Goal: Transaction & Acquisition: Subscribe to service/newsletter

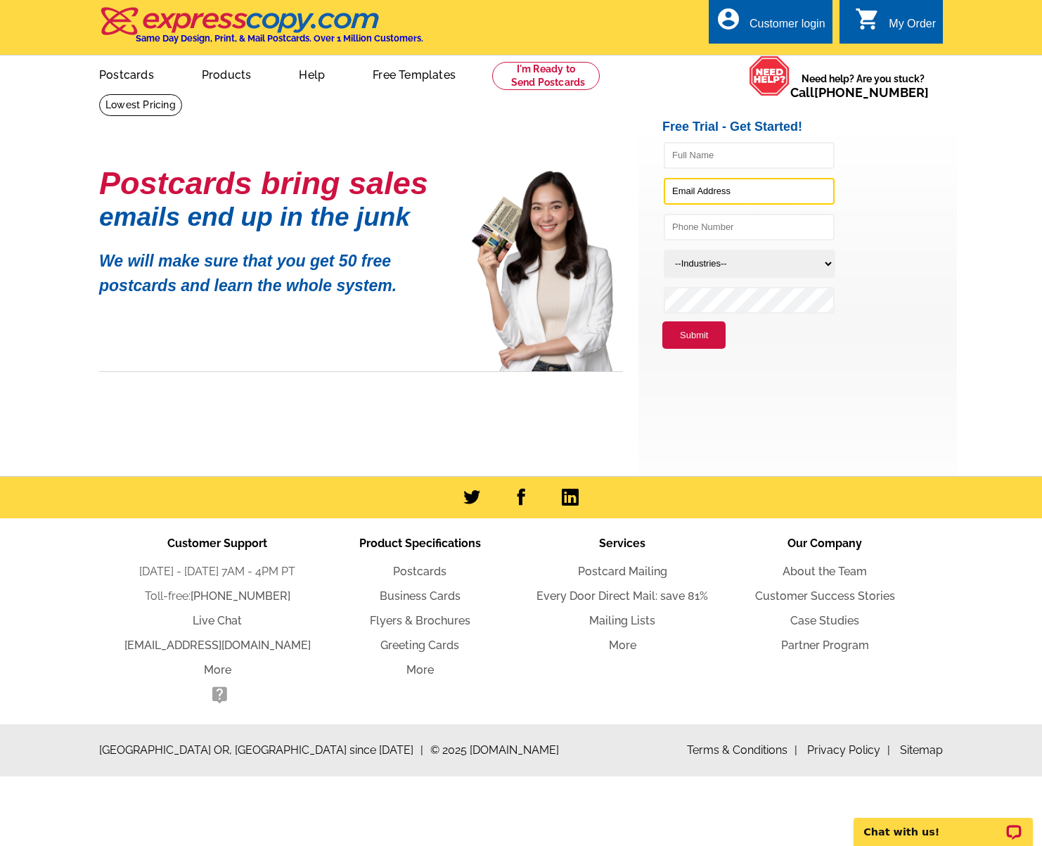
type input "[EMAIL_ADDRESS][DOMAIN_NAME]"
click at [805, 25] on div "Customer login" at bounding box center [788, 28] width 76 height 20
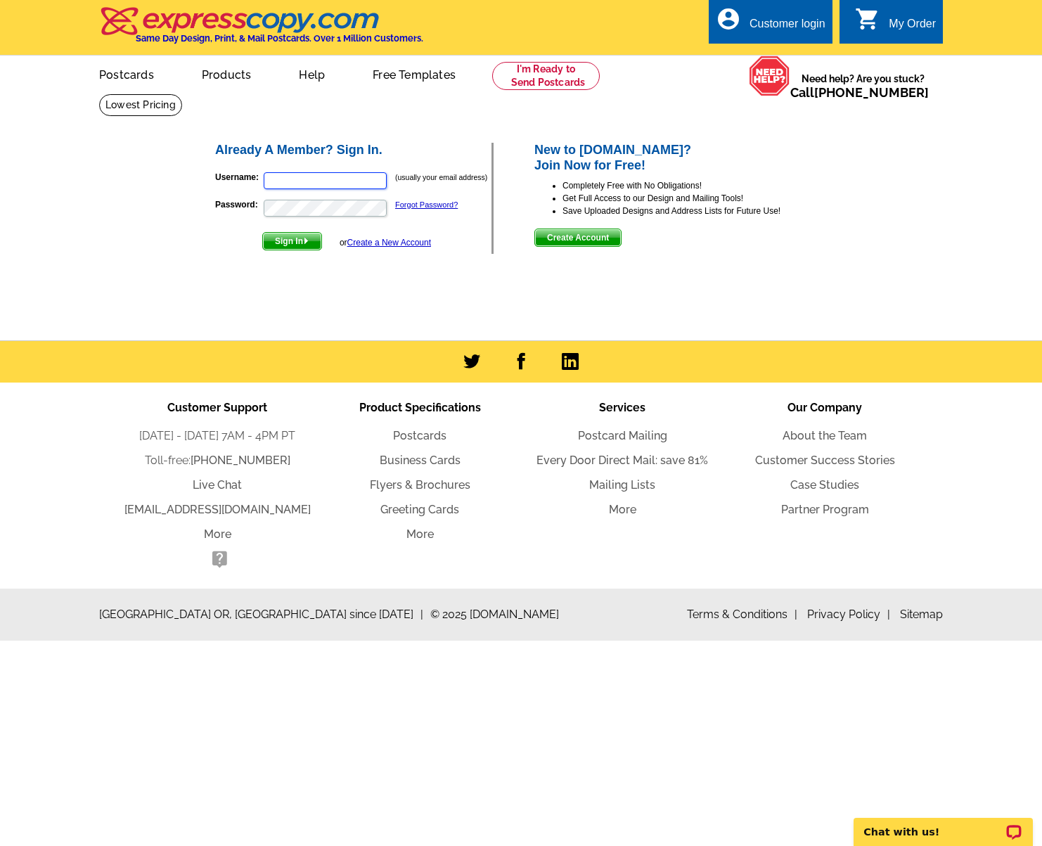
type input "[EMAIL_ADDRESS][DOMAIN_NAME]"
click at [306, 236] on span "Sign In" at bounding box center [292, 241] width 58 height 17
